Goal: Task Accomplishment & Management: Manage account settings

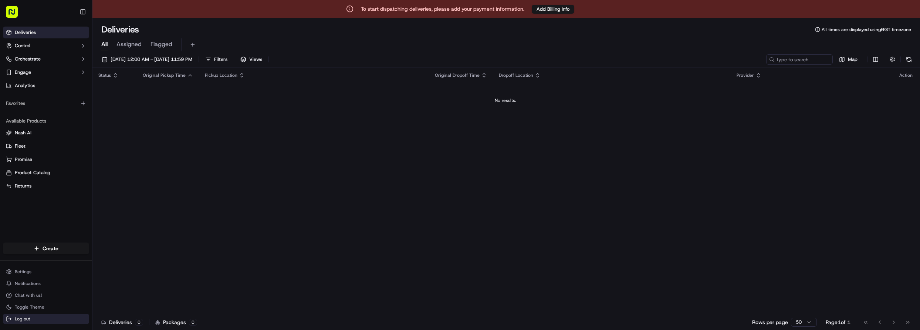
click at [30, 316] on button "Log out" at bounding box center [46, 319] width 86 height 10
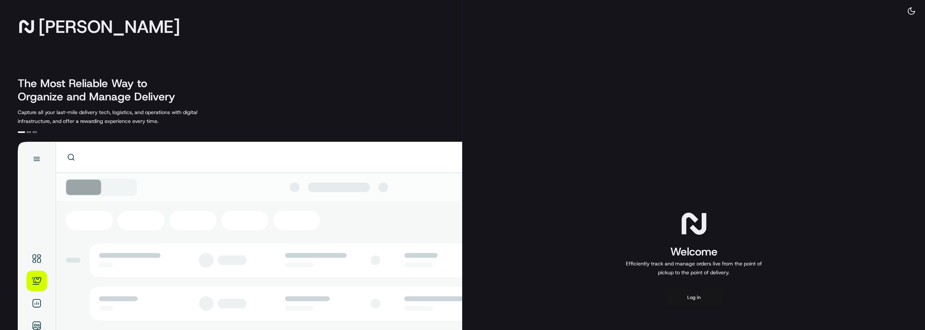
click at [671, 294] on button "Log in" at bounding box center [693, 298] width 59 height 18
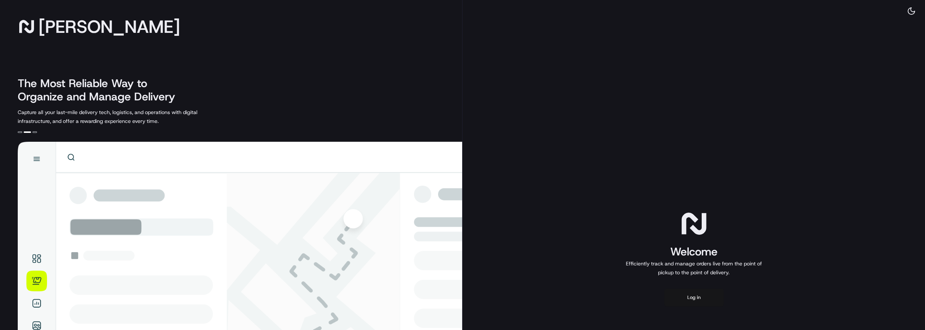
click at [695, 297] on button "Log in" at bounding box center [693, 298] width 59 height 18
